Goal: Task Accomplishment & Management: Manage account settings

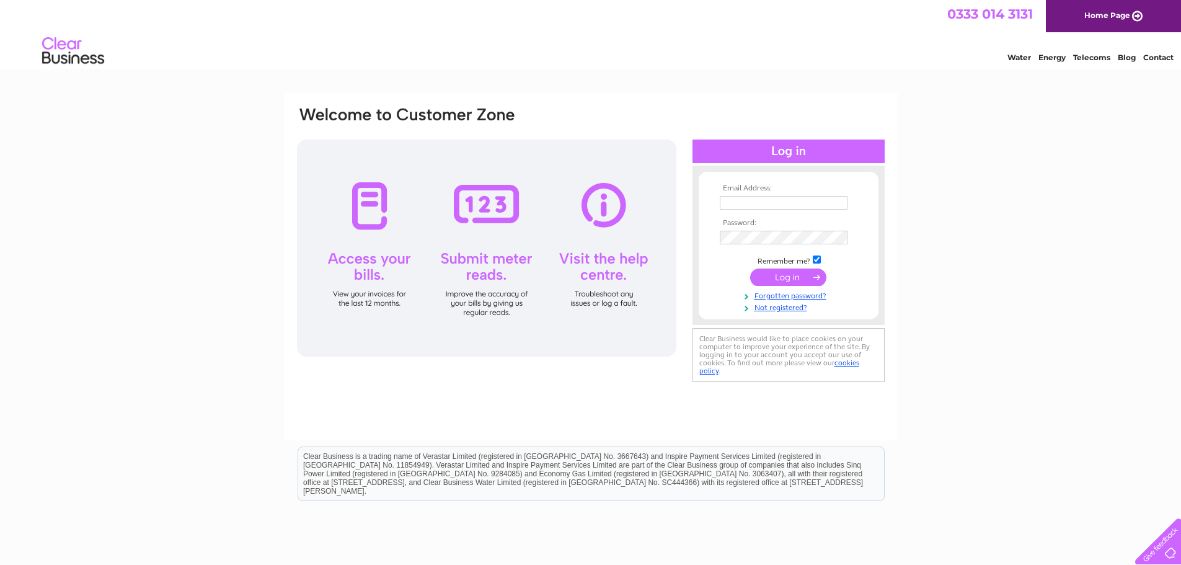
type input "accounts@surcotech.co.uk"
click at [799, 278] on input "submit" at bounding box center [788, 276] width 76 height 17
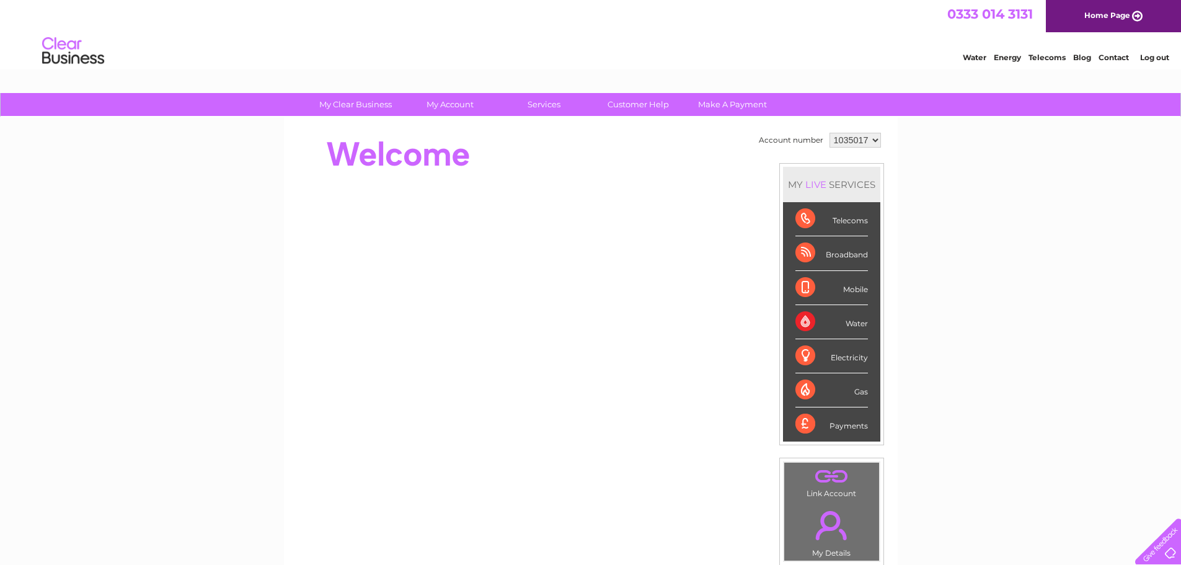
click at [860, 142] on select "1035017 1083497 1136609" at bounding box center [854, 140] width 51 height 15
select select "1083497"
click at [829, 133] on select "1035017 1083497 1136609" at bounding box center [854, 140] width 51 height 15
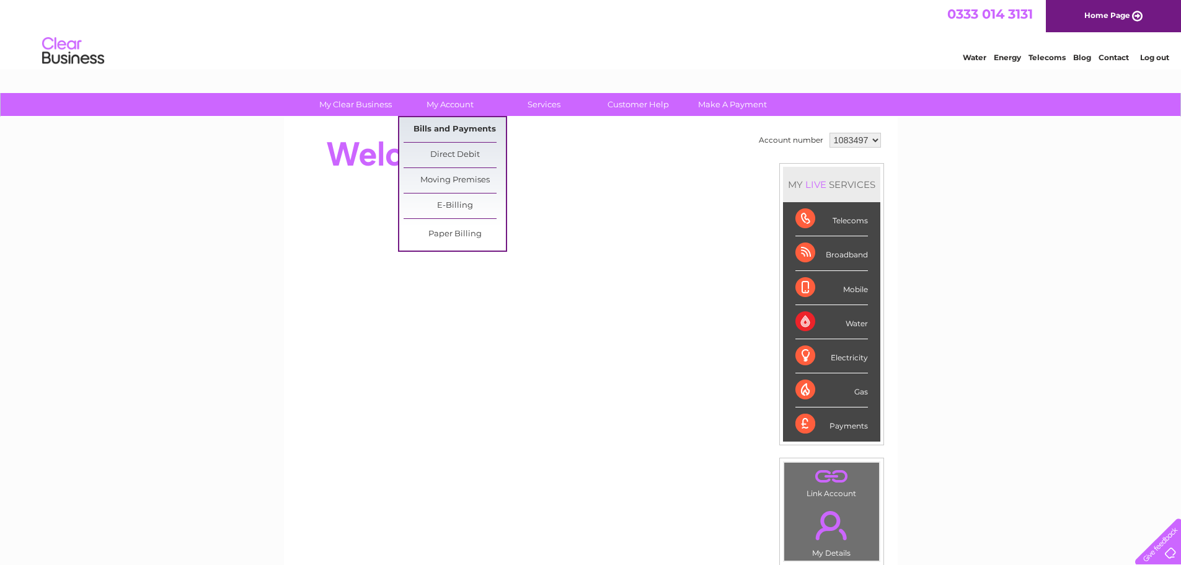
click at [454, 123] on link "Bills and Payments" at bounding box center [454, 129] width 102 height 25
click at [452, 107] on link "My Account" at bounding box center [449, 104] width 102 height 23
click at [452, 125] on link "Bills and Payments" at bounding box center [454, 129] width 102 height 25
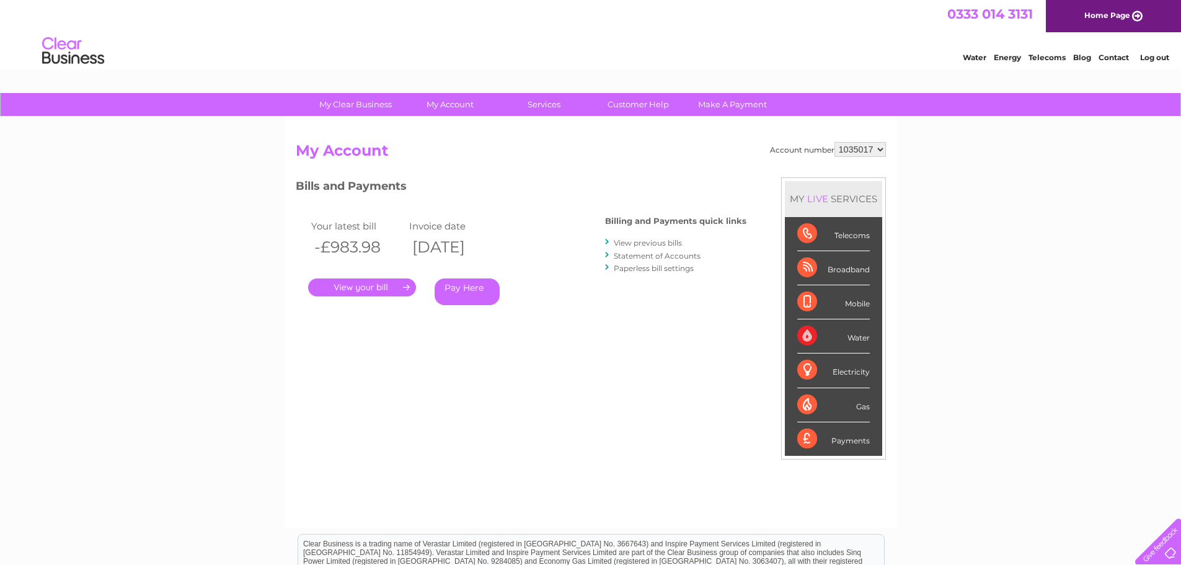
click at [852, 147] on select "1035017 1083497 1136609" at bounding box center [859, 149] width 51 height 15
select select "1083497"
click at [834, 142] on select "1035017 1083497 1136609" at bounding box center [859, 149] width 51 height 15
click at [364, 283] on link "." at bounding box center [362, 287] width 108 height 18
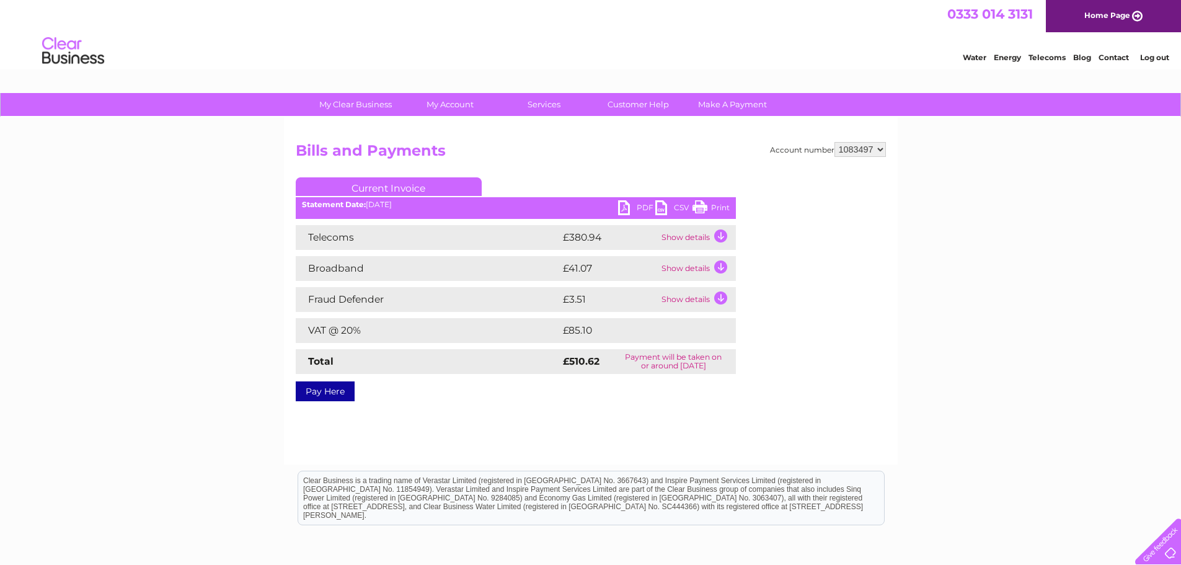
click at [640, 211] on link "PDF" at bounding box center [636, 209] width 37 height 18
click at [884, 146] on select "1035017 1083497 1136609" at bounding box center [859, 149] width 51 height 15
select select "1136609"
click at [834, 142] on select "1035017 1083497 1136609" at bounding box center [859, 149] width 51 height 15
click at [638, 209] on link "PDF" at bounding box center [636, 209] width 37 height 18
